Goal: Information Seeking & Learning: Check status

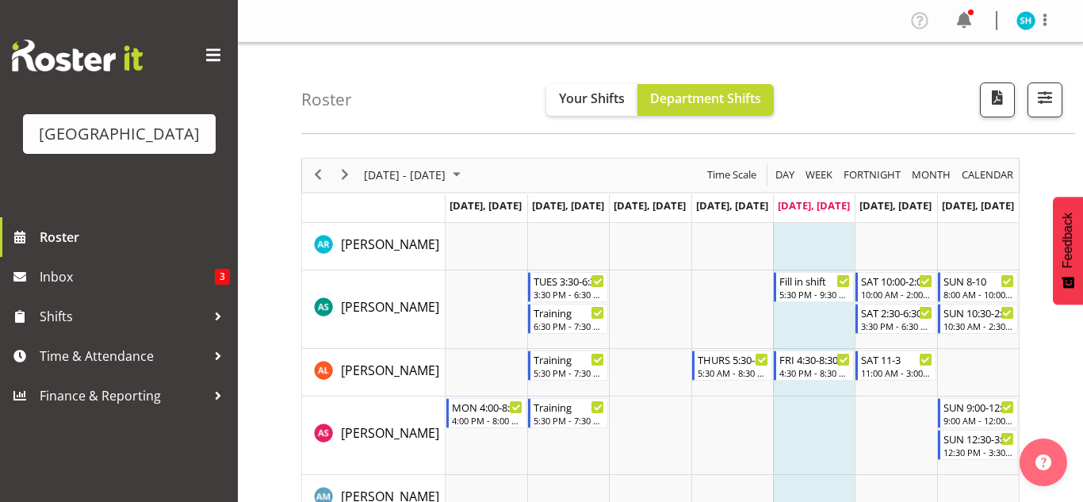
click at [347, 301] on span "[PERSON_NAME]" at bounding box center [390, 306] width 98 height 17
click at [573, 90] on span "Your Shifts" at bounding box center [592, 98] width 66 height 17
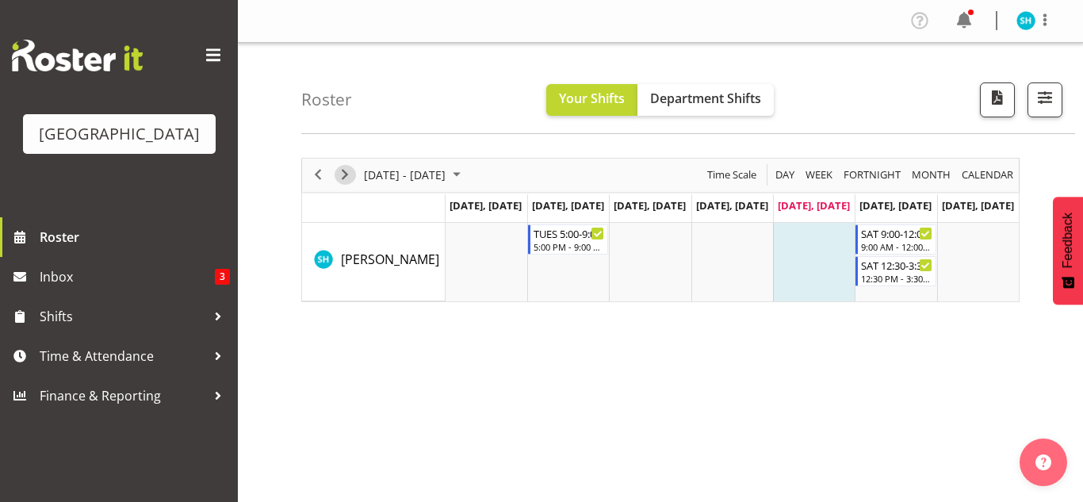
click at [335, 171] on span "Next" at bounding box center [344, 175] width 19 height 20
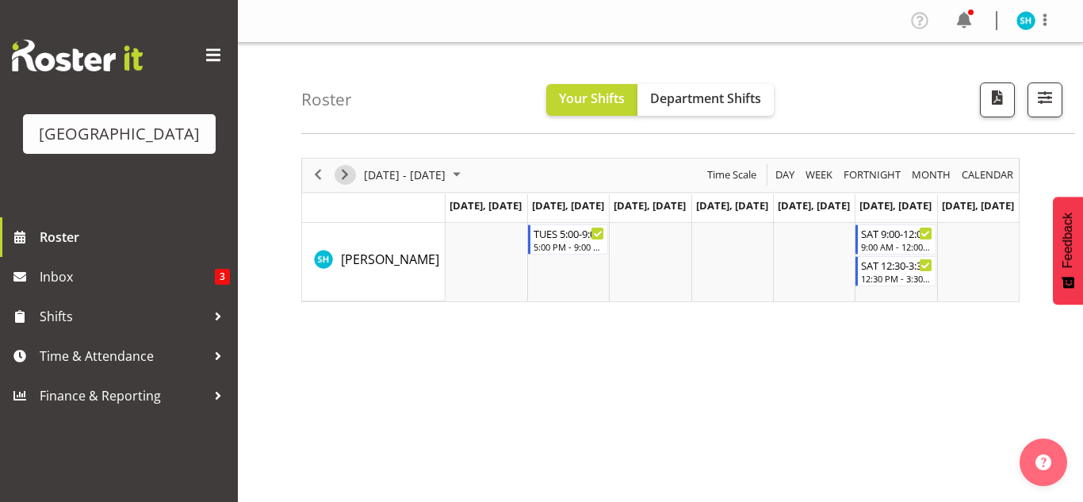
click at [335, 171] on span "Next" at bounding box center [344, 175] width 19 height 20
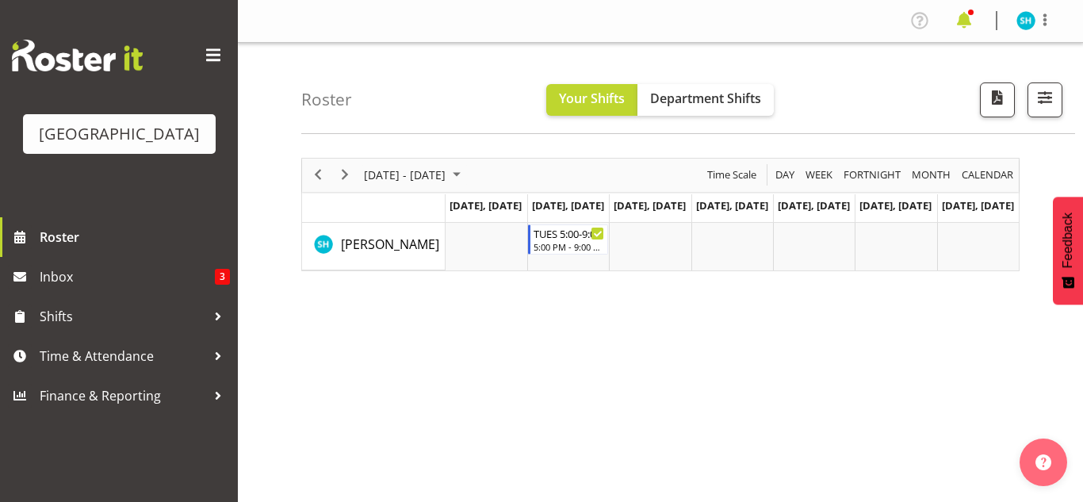
click at [965, 32] on span at bounding box center [964, 20] width 25 height 25
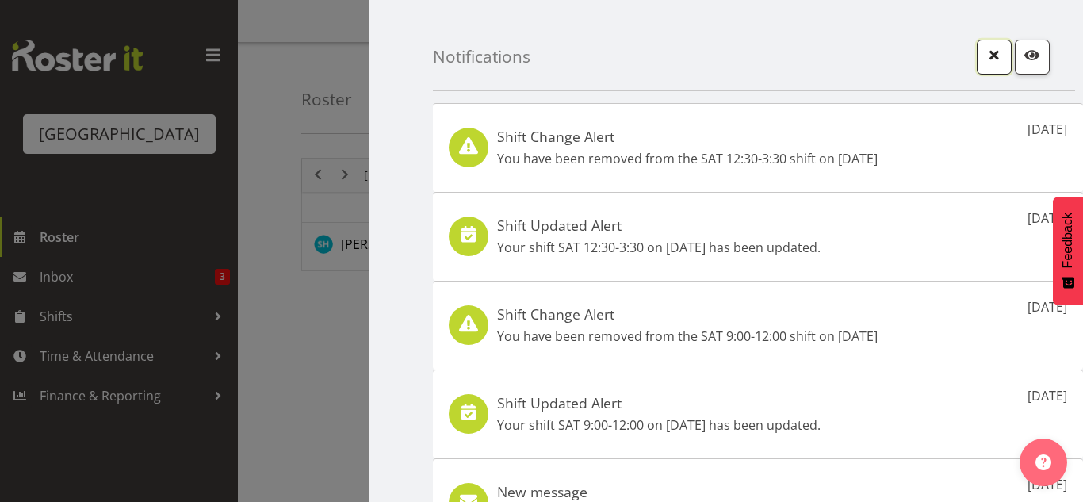
click at [995, 49] on span "button" at bounding box center [994, 54] width 21 height 21
